Goal: Transaction & Acquisition: Purchase product/service

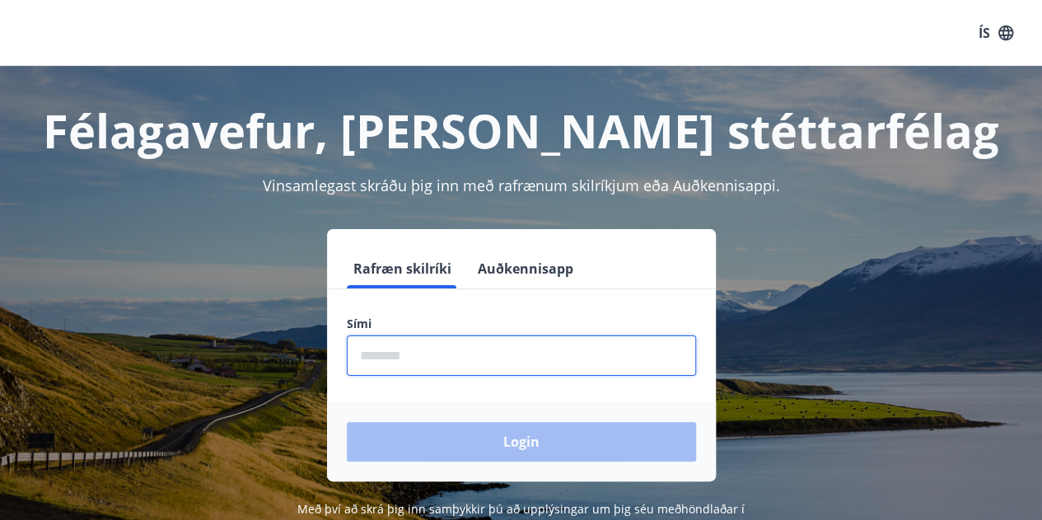
click at [389, 357] on input "phone" at bounding box center [521, 355] width 349 height 40
type input "********"
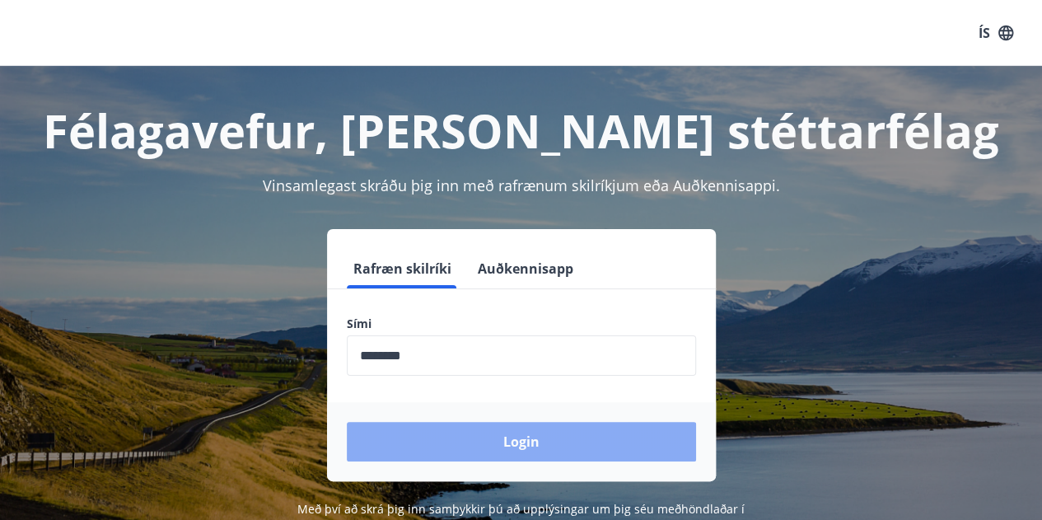
click at [479, 444] on button "Login" at bounding box center [521, 442] width 349 height 40
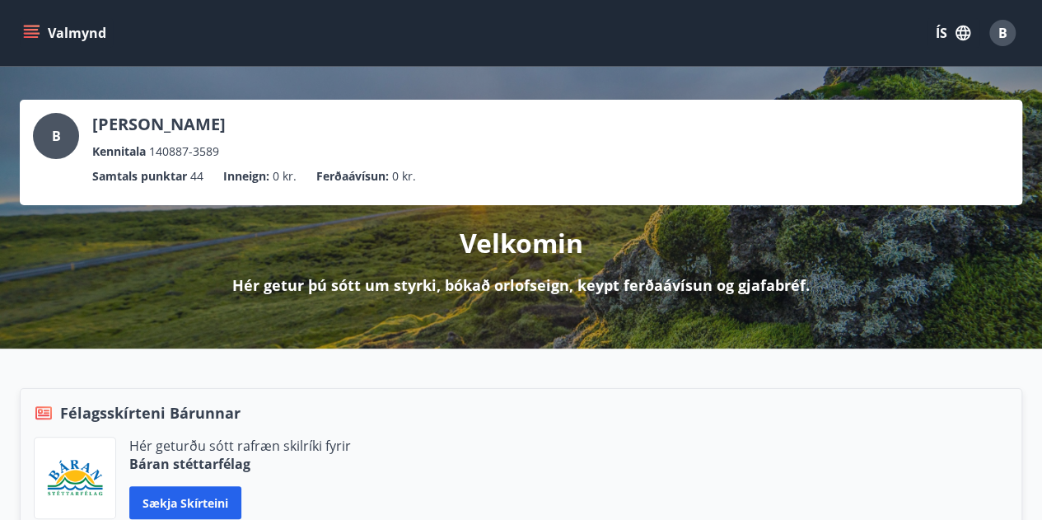
click at [25, 26] on icon "menu" at bounding box center [33, 27] width 18 height 2
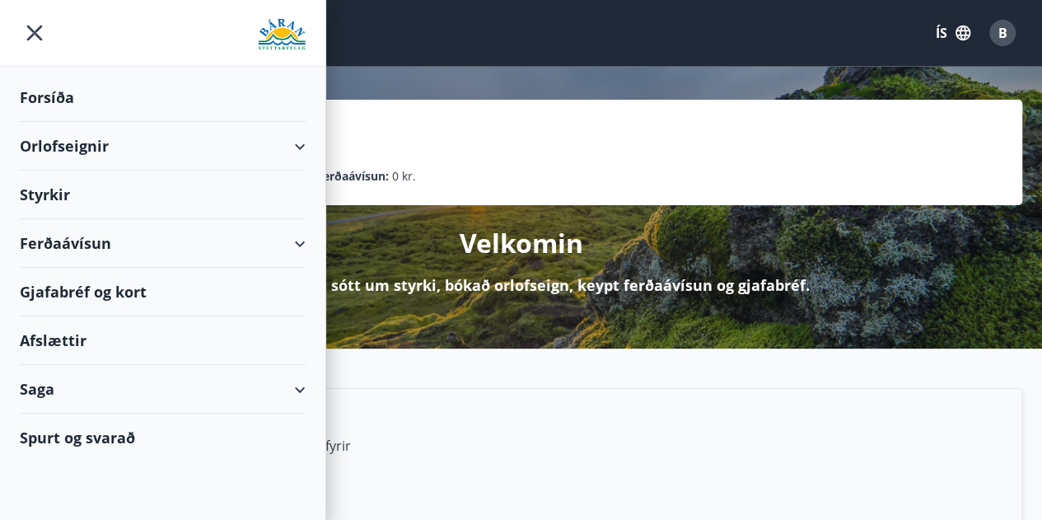
click at [291, 243] on div "Ferðaávísun" at bounding box center [163, 243] width 286 height 49
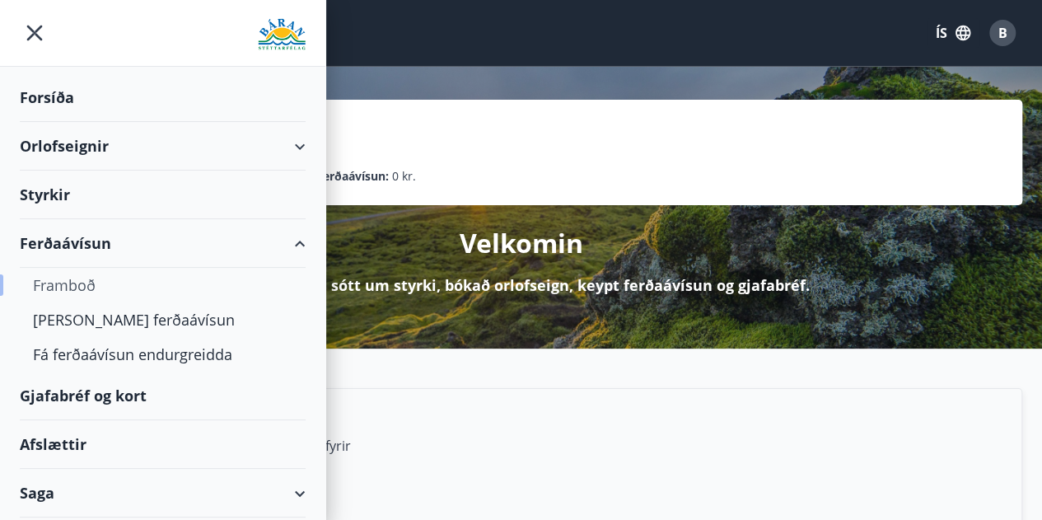
click at [152, 281] on div "Framboð" at bounding box center [162, 285] width 259 height 35
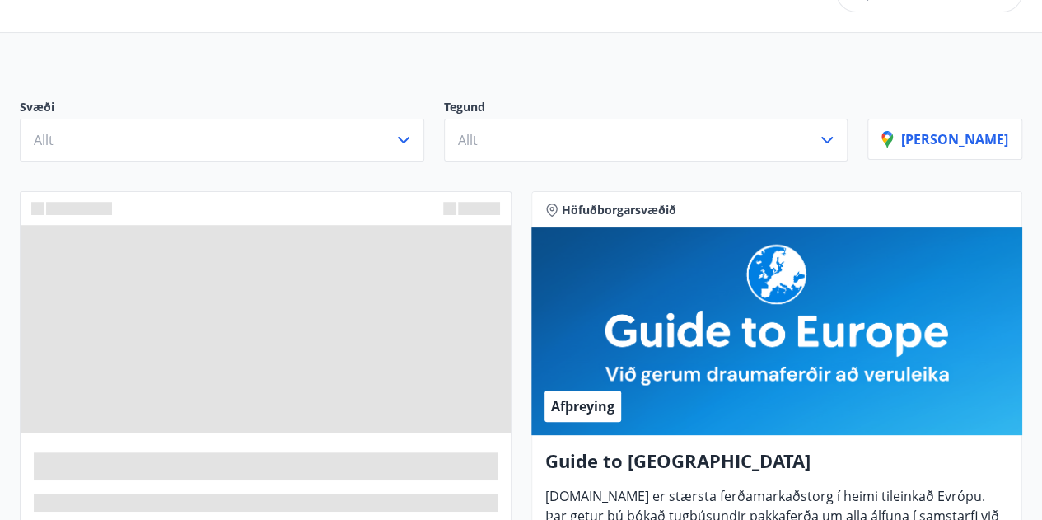
scroll to position [165, 0]
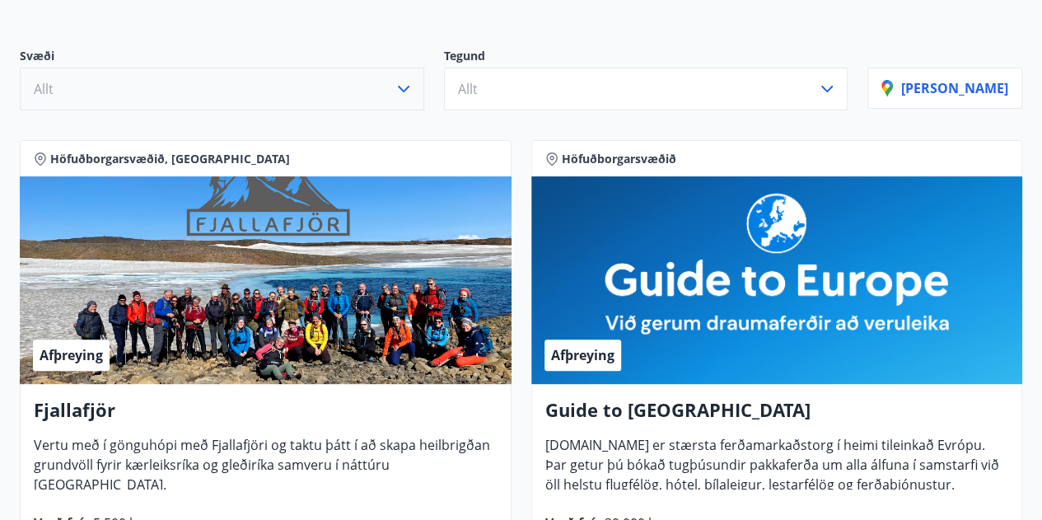
click at [413, 91] on icon "button" at bounding box center [404, 89] width 20 height 20
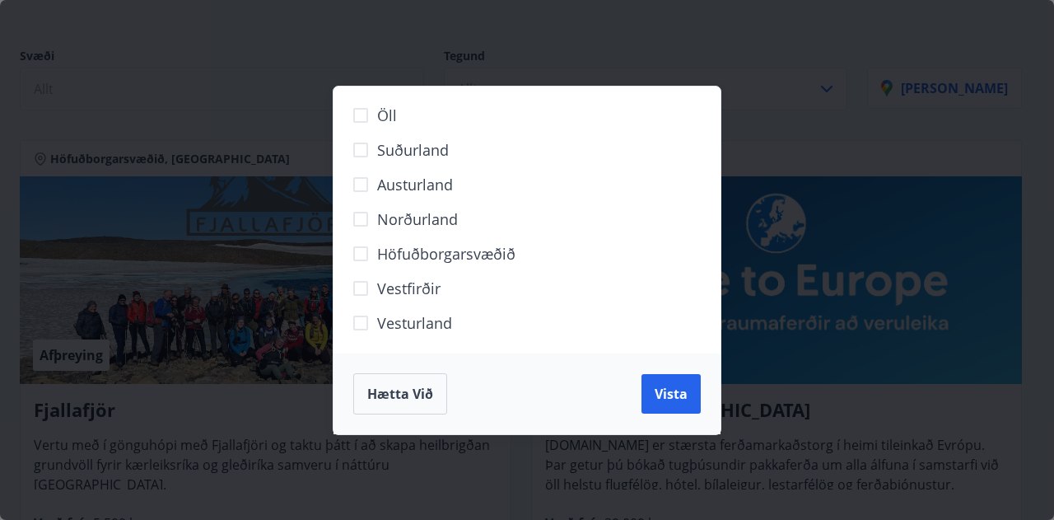
click at [288, 51] on div "Öll Suðurland Austurland Norðurland Höfuðborgarsvæðið Vestfirðir Vesturland Hæt…" at bounding box center [527, 260] width 1054 height 520
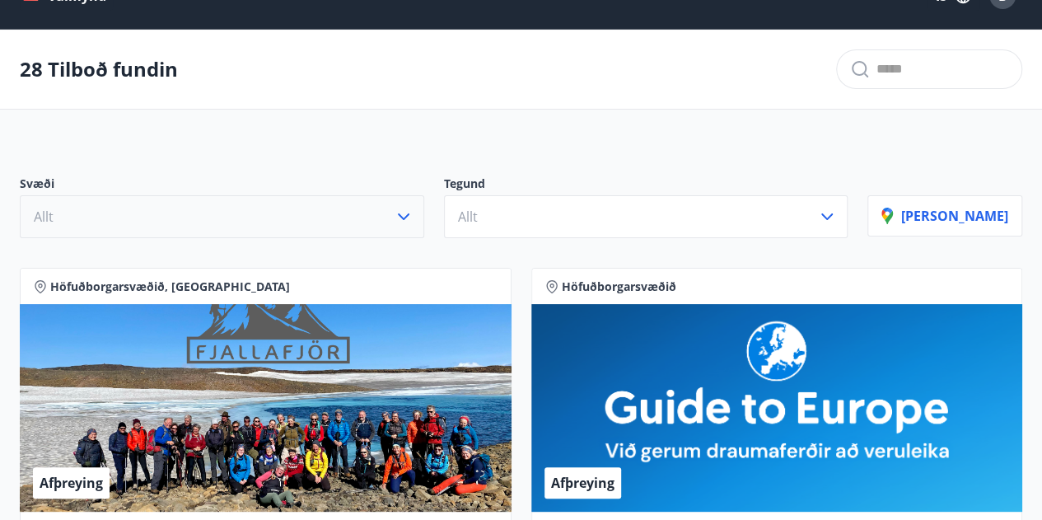
scroll to position [0, 0]
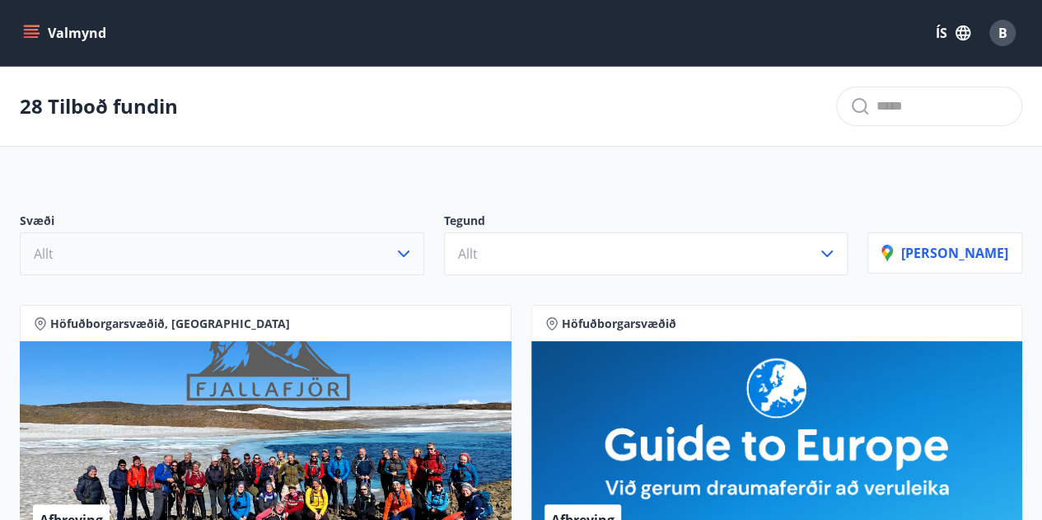
click at [24, 39] on icon "menu" at bounding box center [31, 33] width 16 height 16
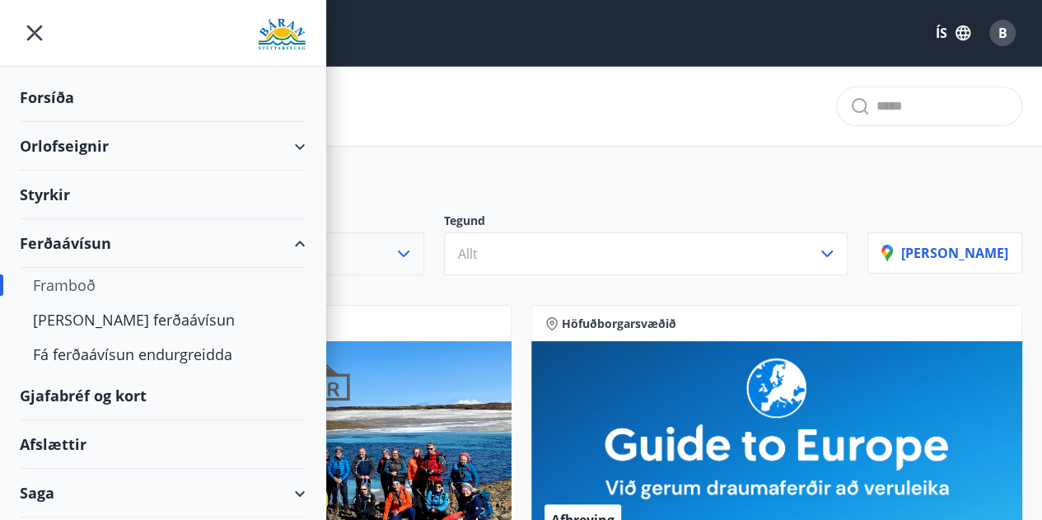
click at [142, 437] on div "Afslættir" at bounding box center [163, 444] width 286 height 49
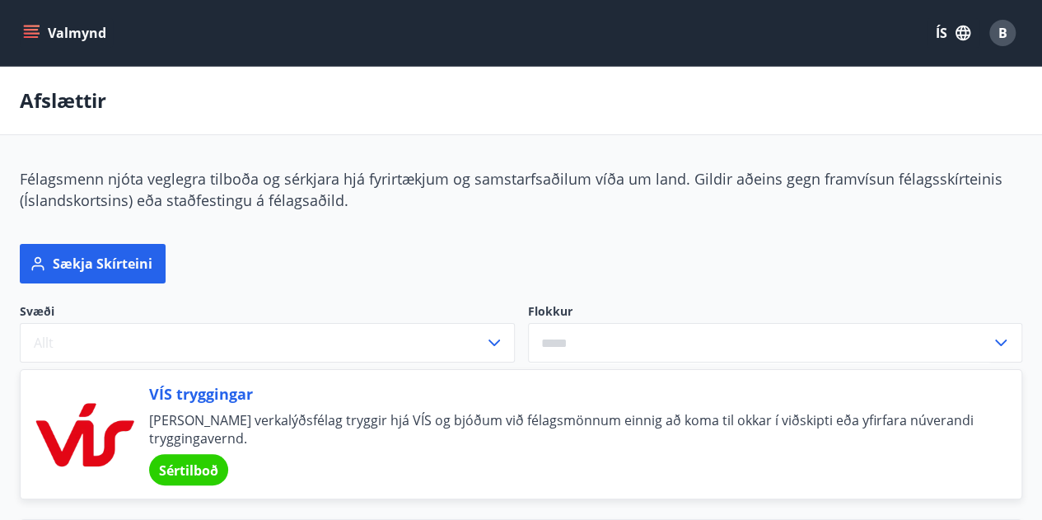
click at [29, 26] on icon "menu" at bounding box center [33, 27] width 18 height 2
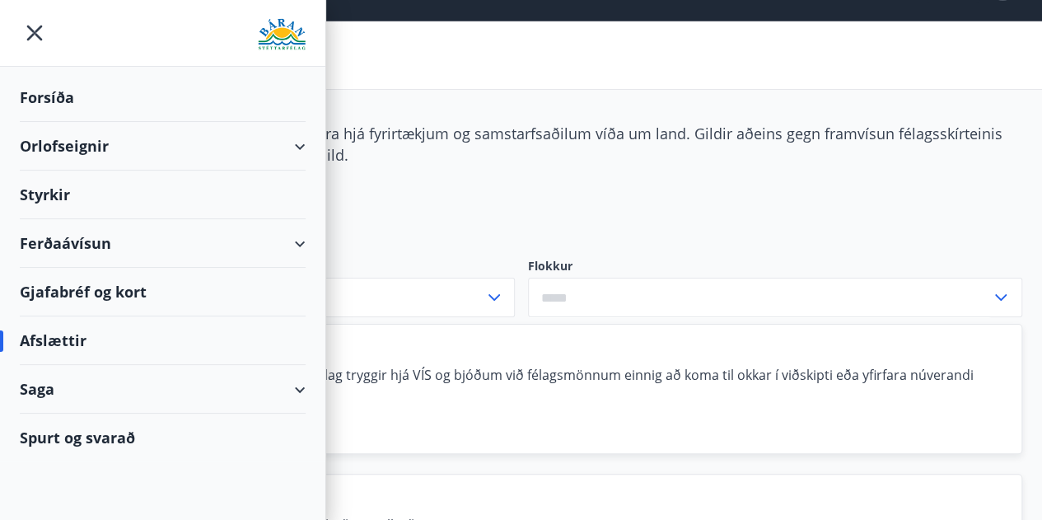
scroll to position [82, 0]
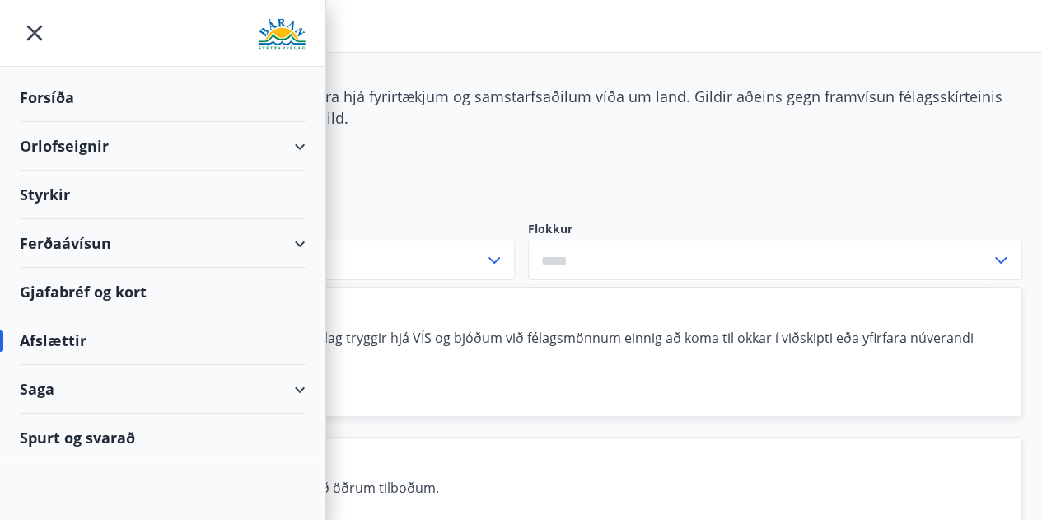
click at [273, 392] on div "Saga" at bounding box center [163, 389] width 286 height 49
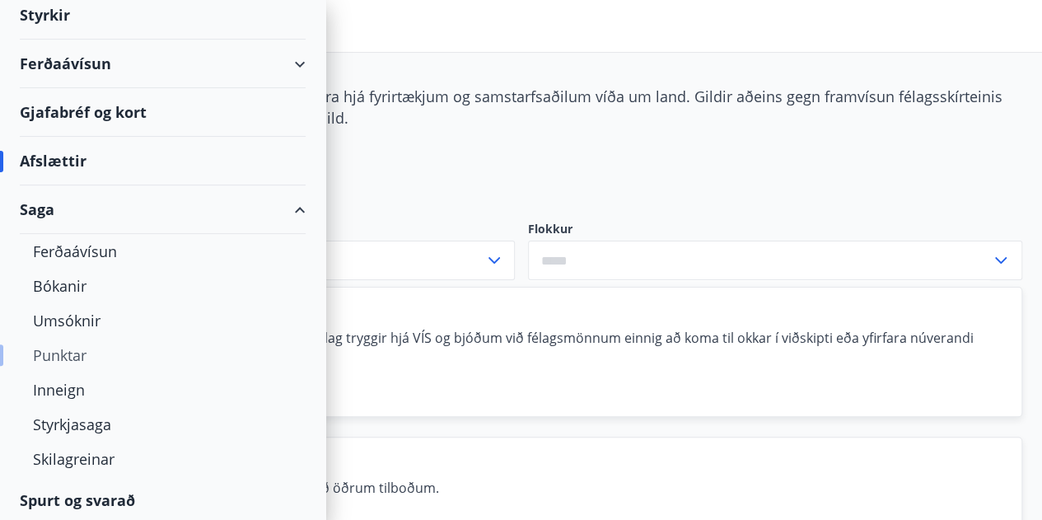
scroll to position [181, 0]
click at [96, 248] on div "Ferðaávísun" at bounding box center [162, 249] width 259 height 35
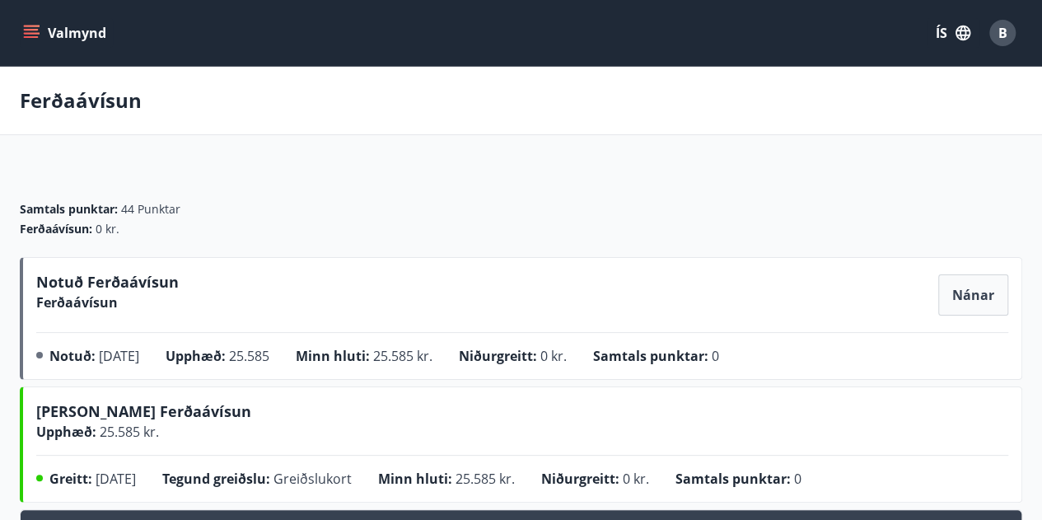
click at [21, 29] on button "Valmynd" at bounding box center [66, 33] width 93 height 30
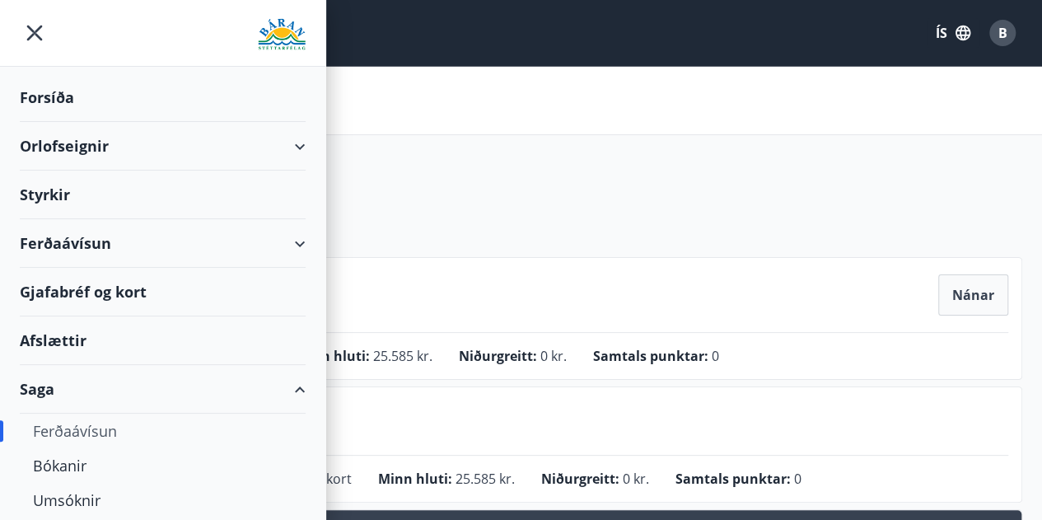
click at [69, 242] on div "Ferðaávísun" at bounding box center [163, 243] width 286 height 49
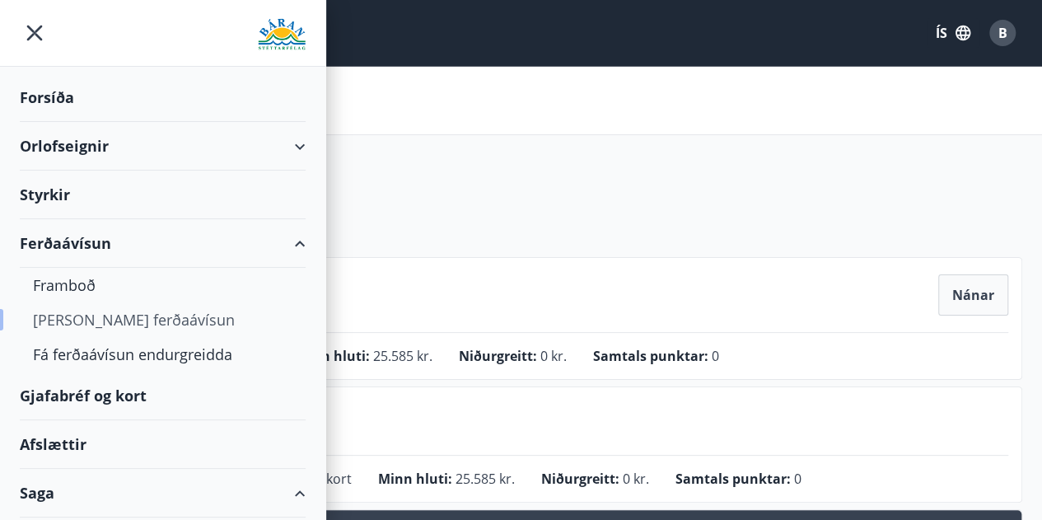
click at [66, 323] on div "Kaupa ferðaávísun" at bounding box center [162, 319] width 259 height 35
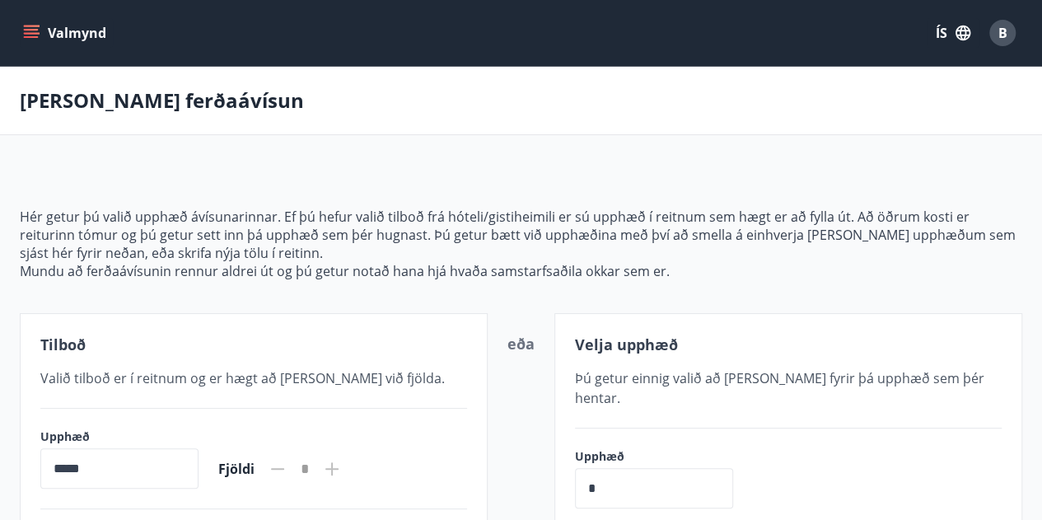
click at [41, 23] on button "Valmynd" at bounding box center [66, 33] width 93 height 30
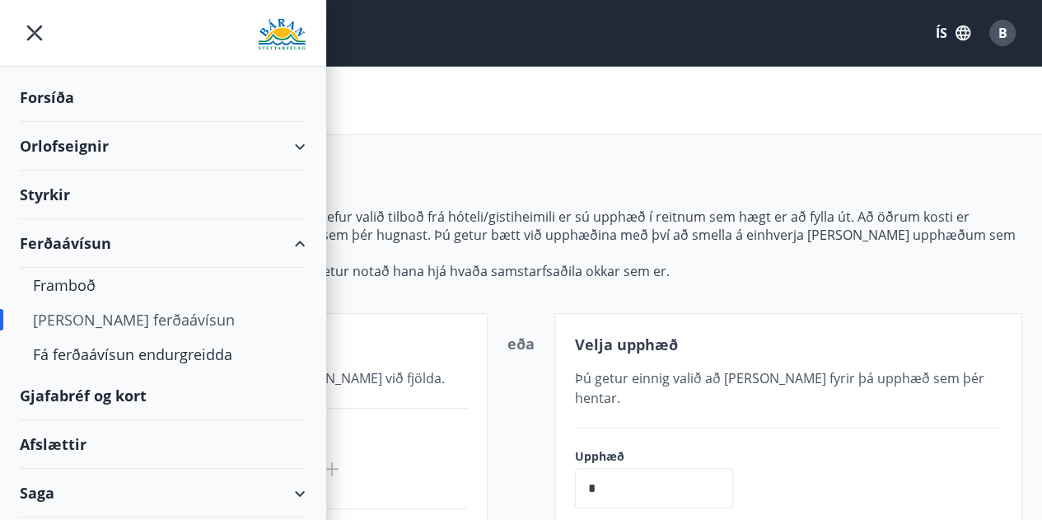
click at [86, 385] on div "Gjafabréf og kort" at bounding box center [163, 395] width 286 height 49
click at [74, 279] on div "Framboð" at bounding box center [162, 285] width 259 height 35
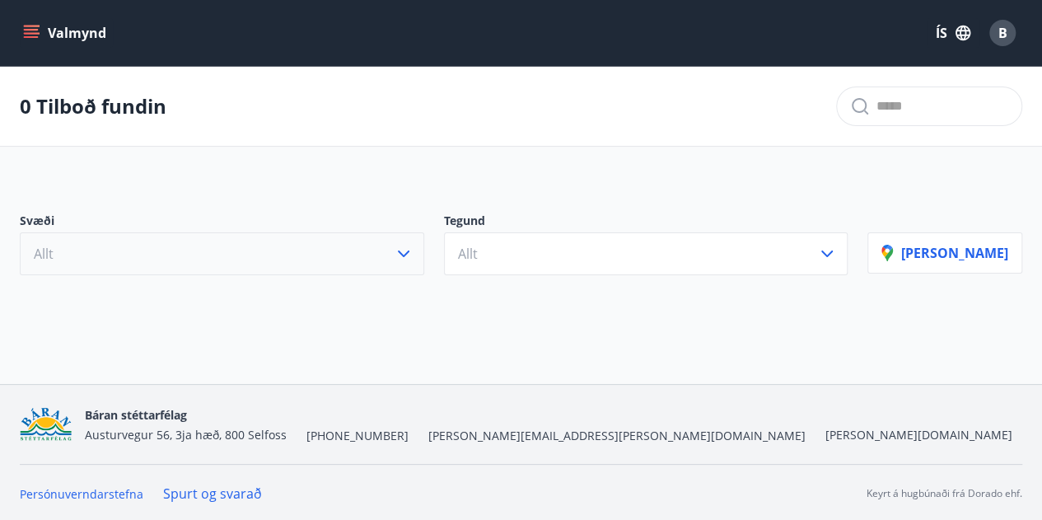
click at [326, 264] on button "Allt" at bounding box center [222, 253] width 404 height 43
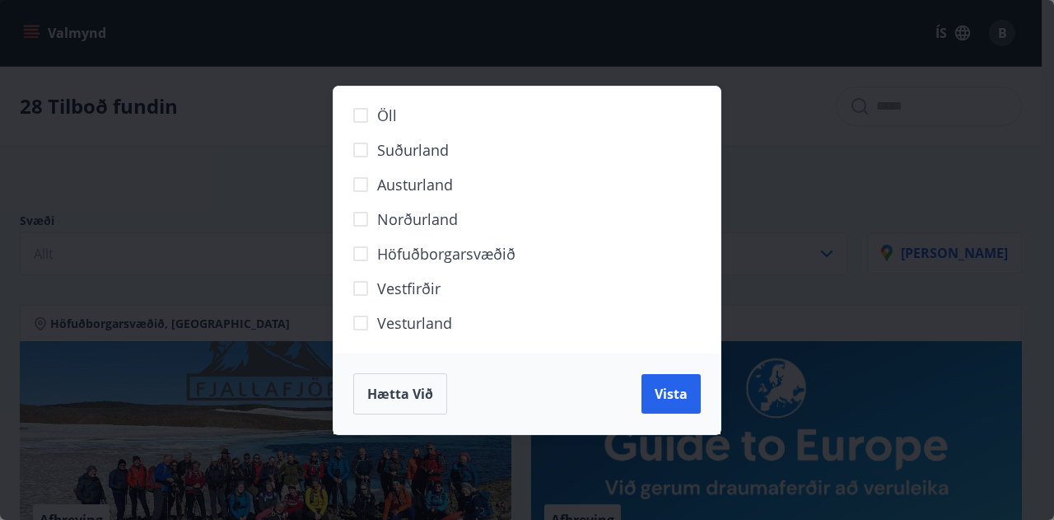
click at [427, 214] on span "Norðurland" at bounding box center [417, 218] width 81 height 21
click at [415, 179] on span "Austurland" at bounding box center [415, 184] width 76 height 21
click at [669, 396] on span "Vista" at bounding box center [671, 394] width 33 height 18
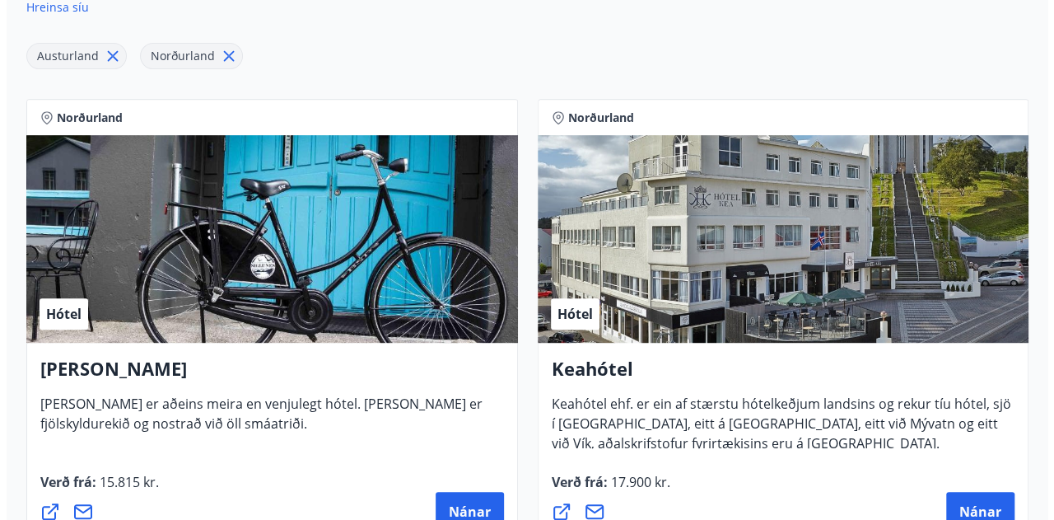
scroll to position [362, 0]
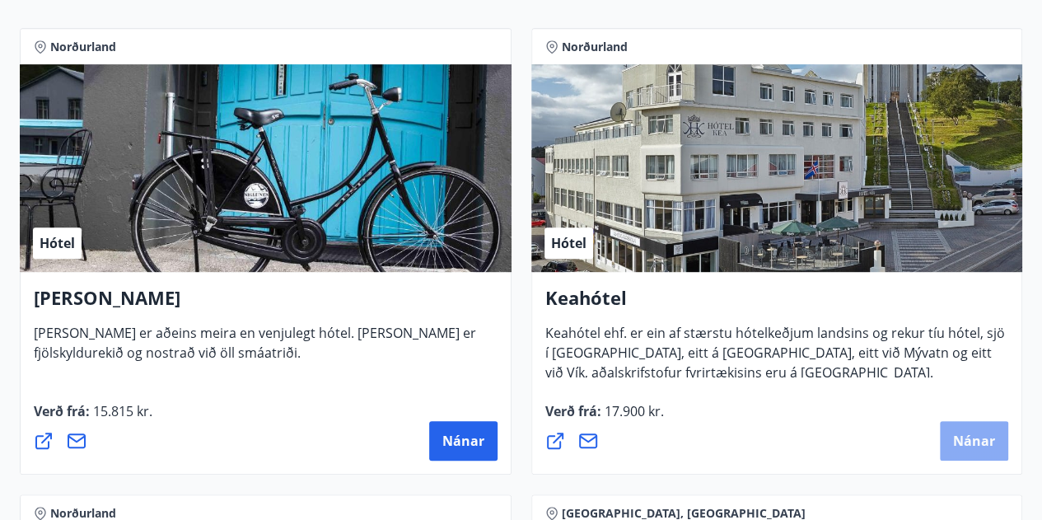
drag, startPoint x: 583, startPoint y: 299, endPoint x: 967, endPoint y: 436, distance: 407.3
click at [967, 436] on span "Nánar" at bounding box center [974, 440] width 42 height 18
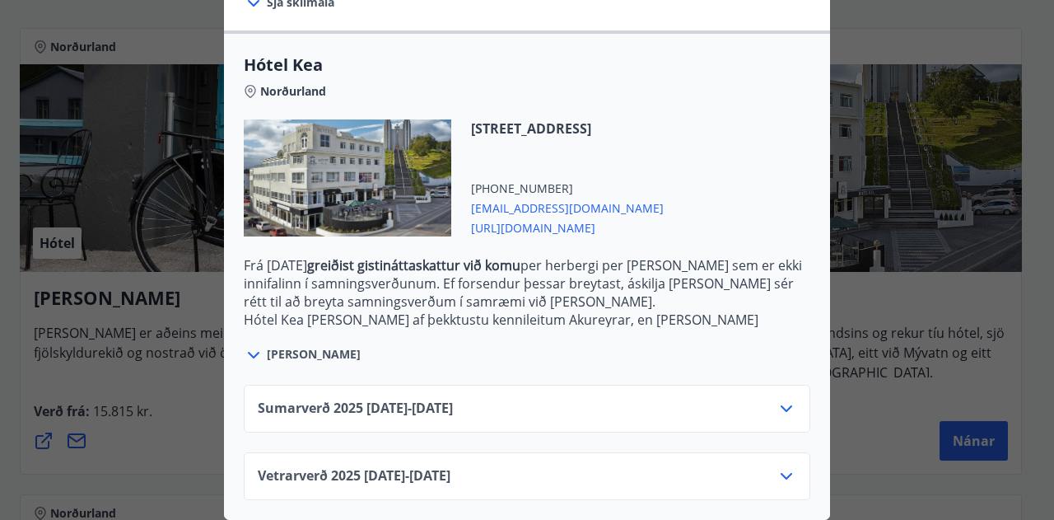
scroll to position [418, 0]
click at [785, 466] on icon at bounding box center [786, 476] width 20 height 20
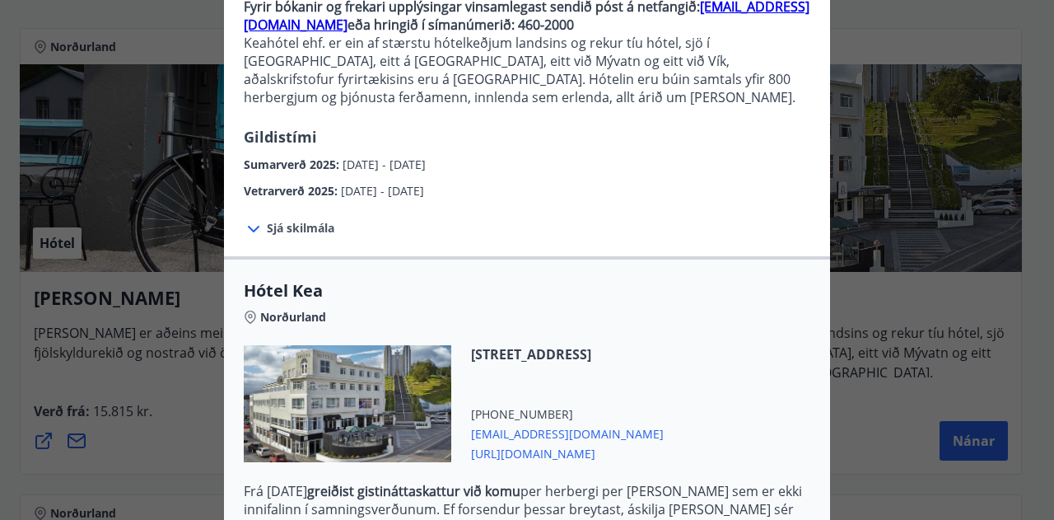
scroll to position [247, 0]
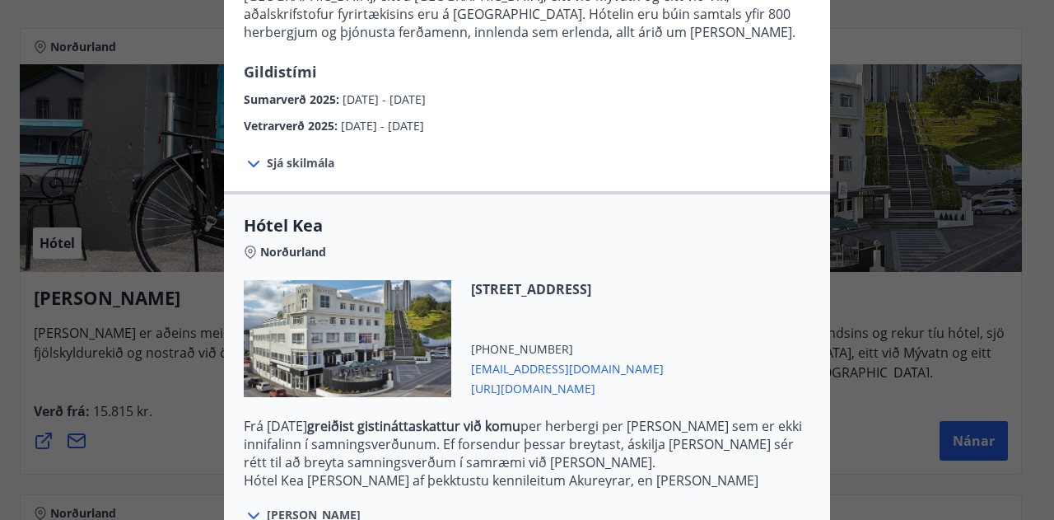
click at [267, 159] on span "Sjá skilmála" at bounding box center [301, 163] width 68 height 16
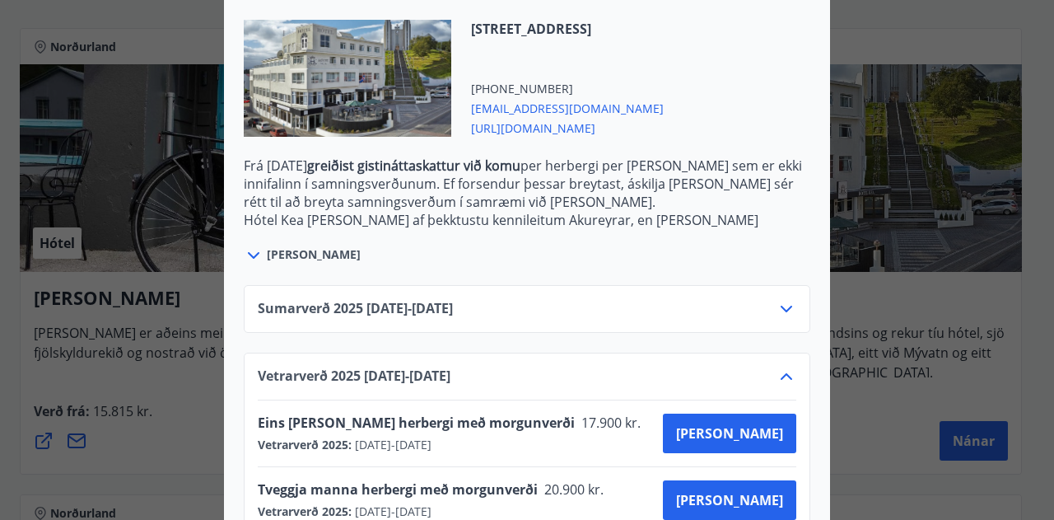
scroll to position [700, 0]
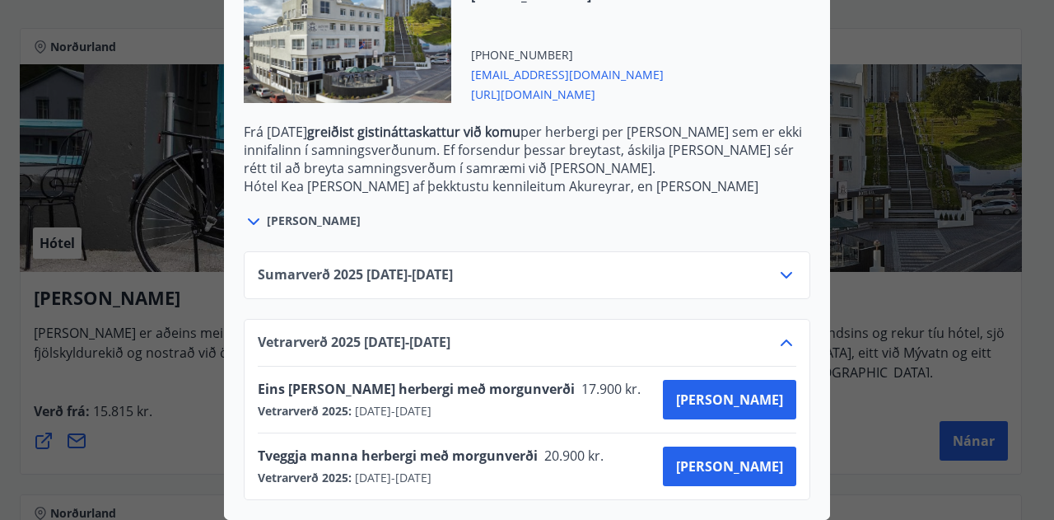
click at [755, 271] on div "Sumarverð 2025 16.05.25 - 30.09.25" at bounding box center [527, 281] width 538 height 33
click at [776, 265] on icon at bounding box center [786, 275] width 20 height 20
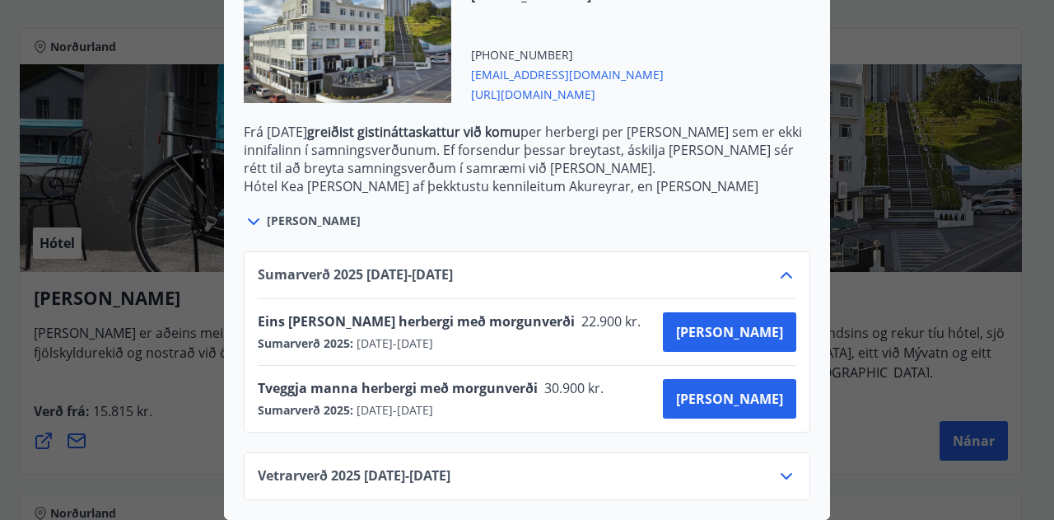
click at [776, 265] on icon at bounding box center [786, 275] width 20 height 20
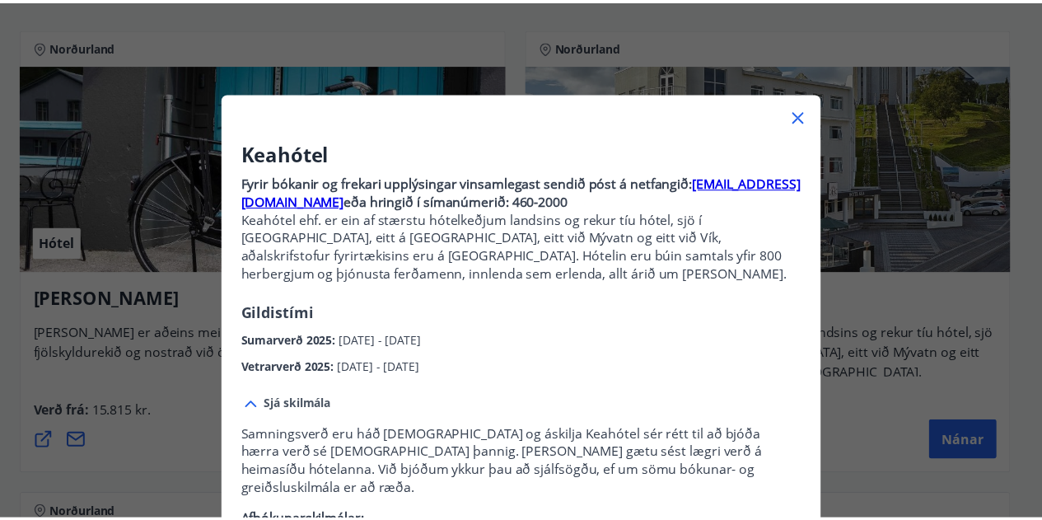
scroll to position [0, 0]
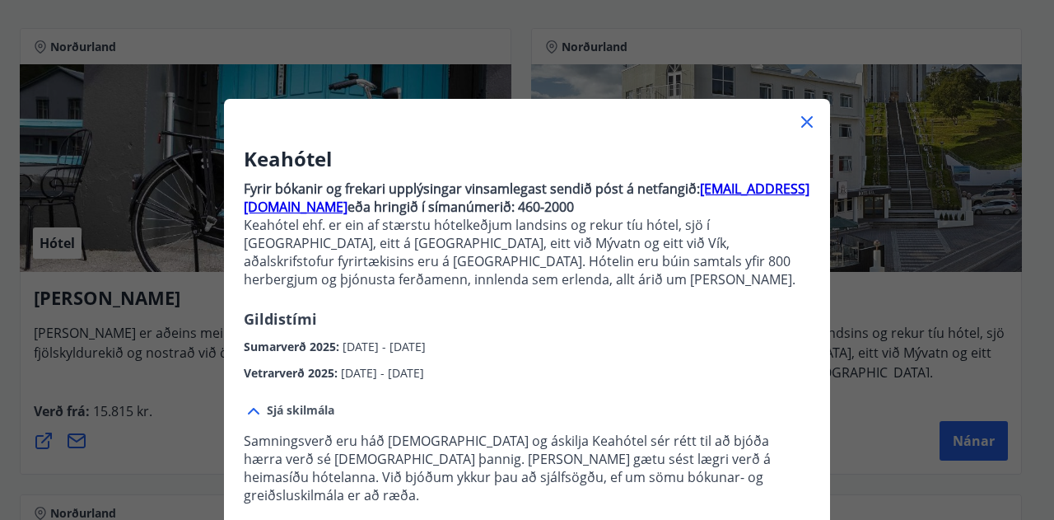
drag, startPoint x: 799, startPoint y: 121, endPoint x: 790, endPoint y: 131, distance: 12.9
click at [801, 123] on icon at bounding box center [807, 122] width 12 height 12
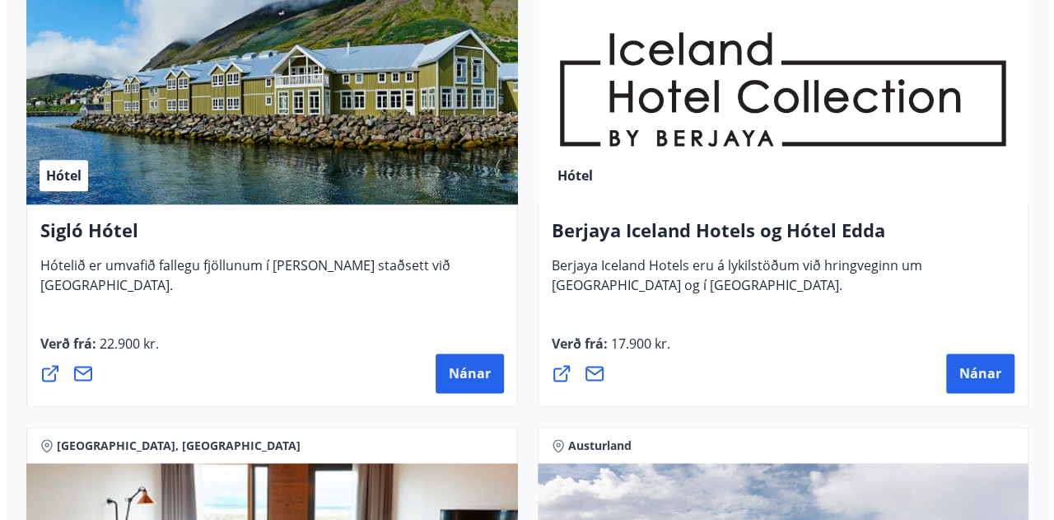
scroll to position [939, 0]
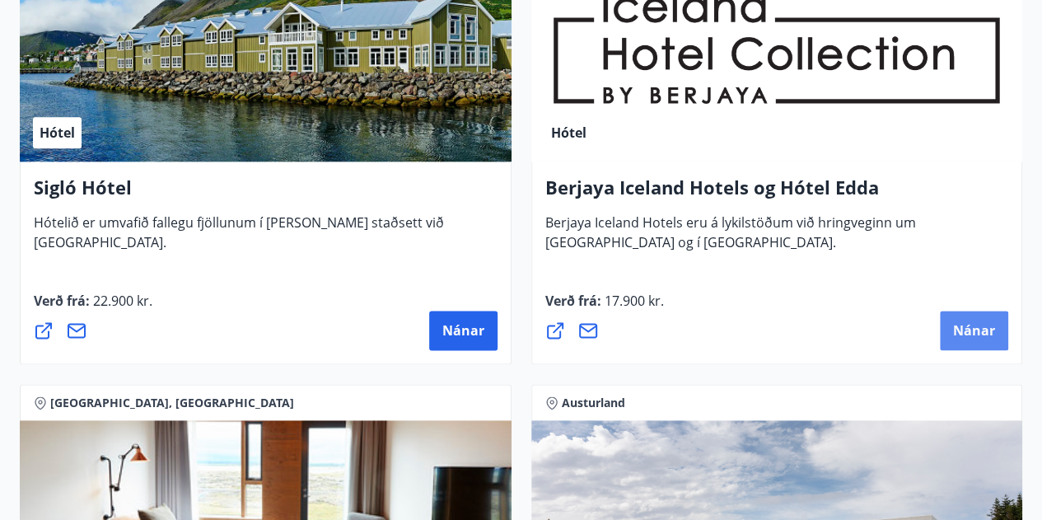
click at [1005, 320] on div "Berjaya Iceland Hotels og Hótel Edda Berjaya Iceland Hotels eru á lykilstöðum v…" at bounding box center [777, 262] width 492 height 203
click at [957, 338] on button "Nánar" at bounding box center [973, 330] width 68 height 40
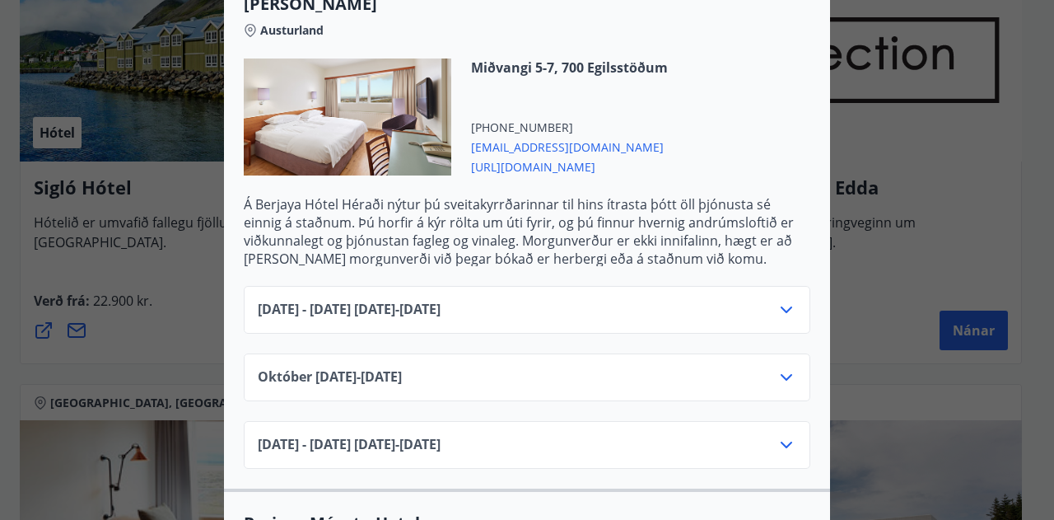
scroll to position [1070, 0]
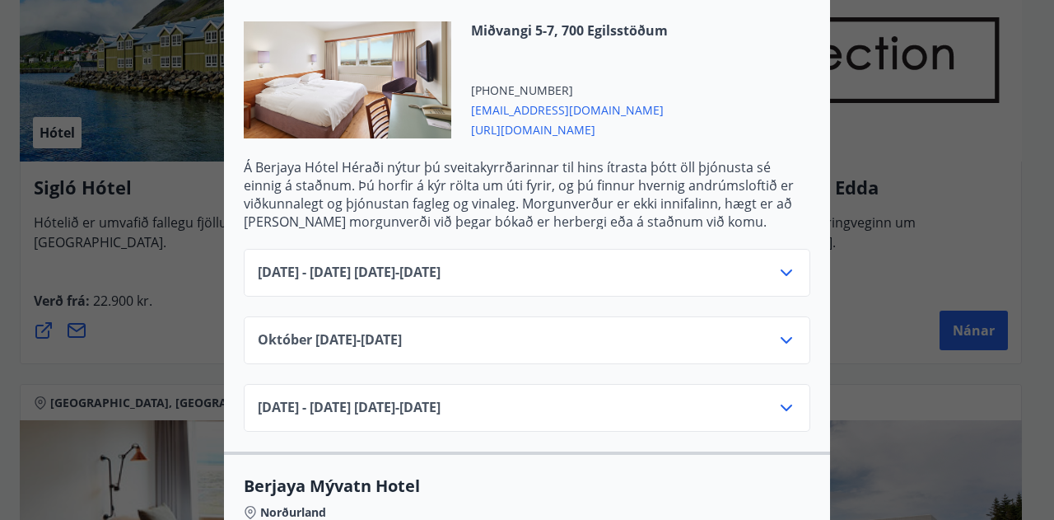
click at [741, 336] on div "Október 01.10.25 - 31.10.25" at bounding box center [527, 346] width 538 height 33
click at [779, 342] on icon at bounding box center [786, 340] width 20 height 20
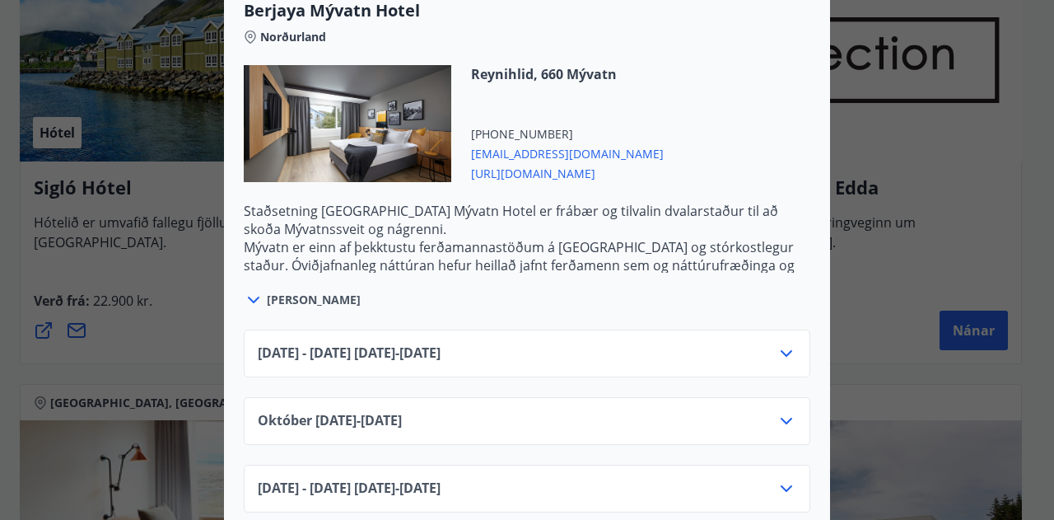
scroll to position [1647, 0]
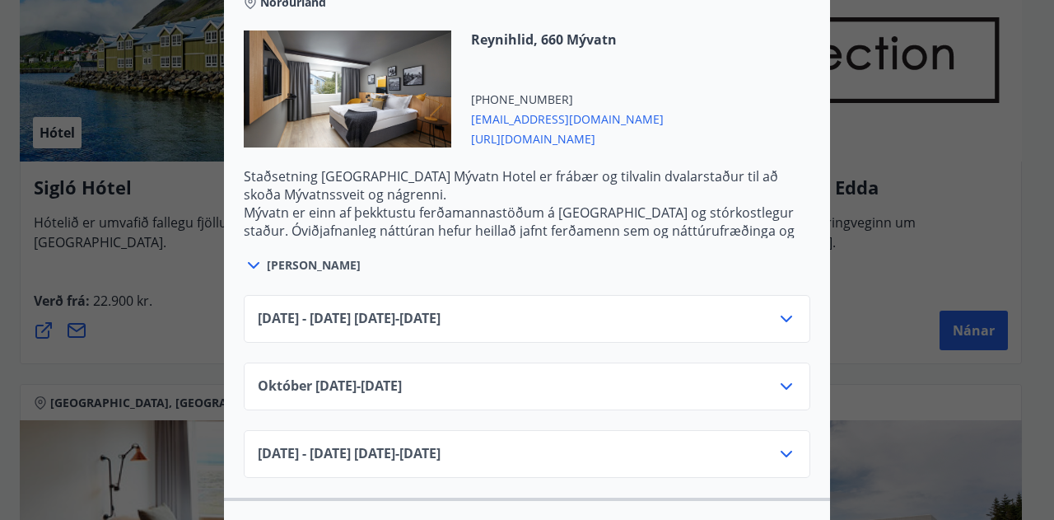
click at [725, 382] on div "Október 01.10.25 - 31.10.25" at bounding box center [527, 392] width 538 height 33
click at [781, 383] on icon at bounding box center [787, 386] width 12 height 7
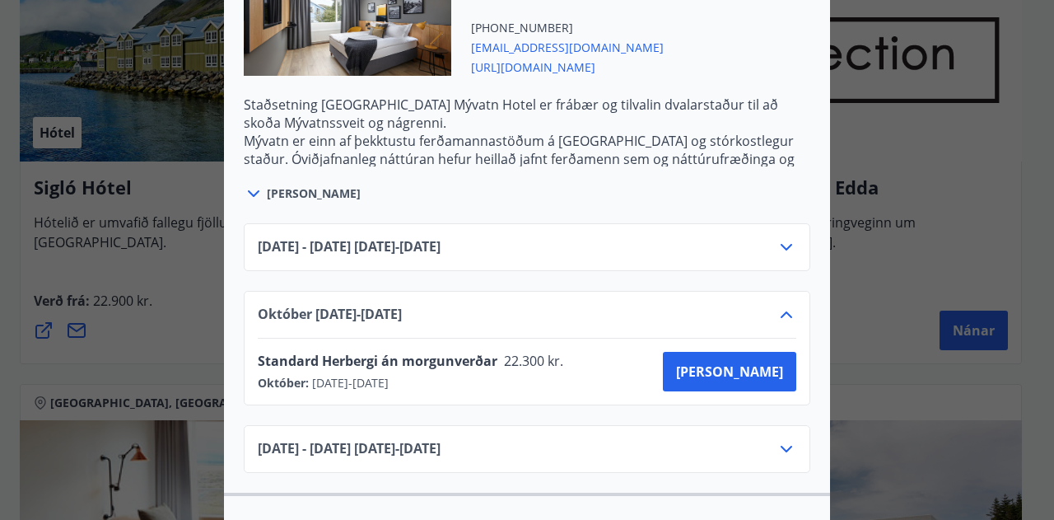
scroll to position [1729, 0]
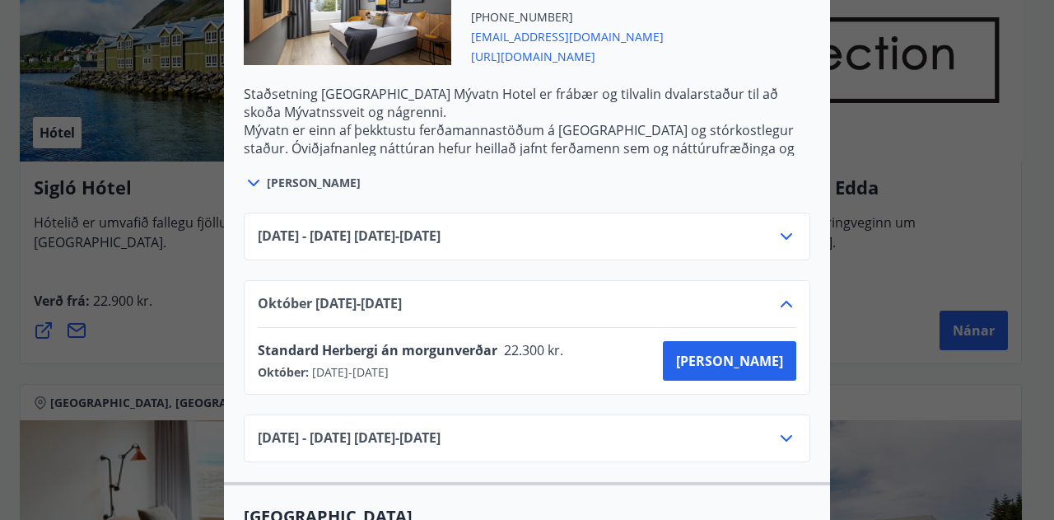
click at [637, 40] on span "reservations@icehotels.is" at bounding box center [567, 36] width 193 height 20
click at [664, 55] on span "https://www.icelandhotelcollectionbyberjaya.com/is" at bounding box center [567, 55] width 193 height 20
click at [565, 428] on div "Janúar 2025 - April 2026 01.11.25 - 30.04.26" at bounding box center [527, 444] width 538 height 33
click at [730, 363] on button "Kaupa" at bounding box center [729, 361] width 133 height 40
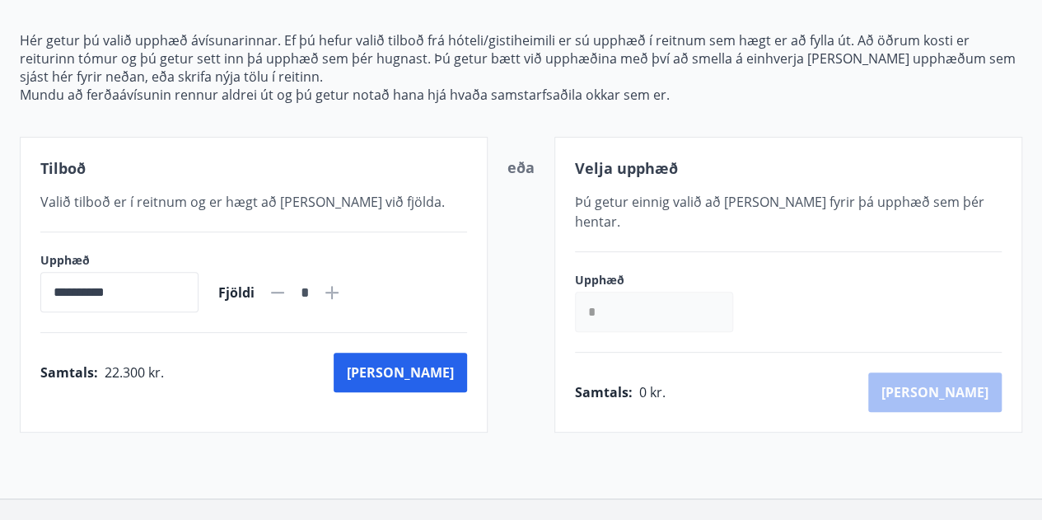
scroll to position [189, 0]
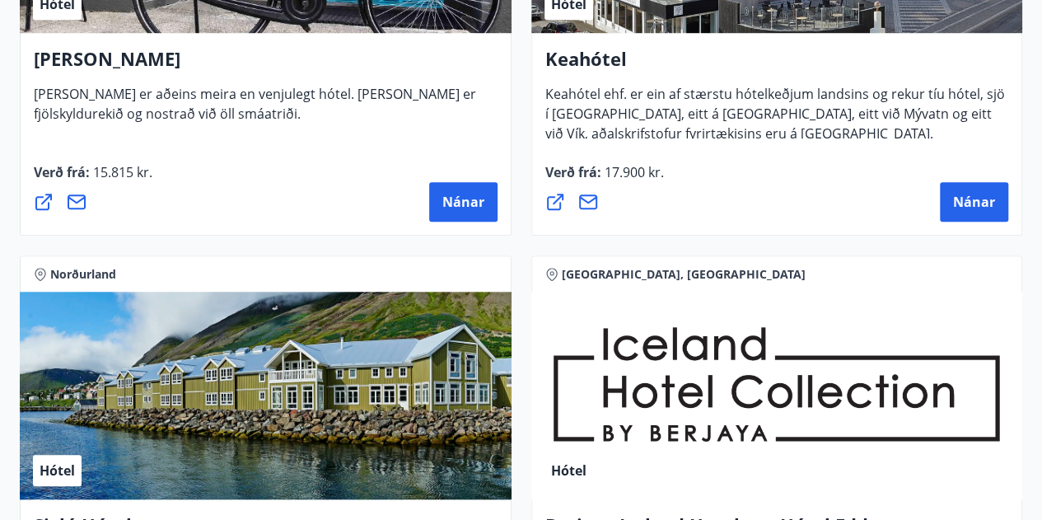
scroll to position [576, 0]
